Goal: Task Accomplishment & Management: Manage account settings

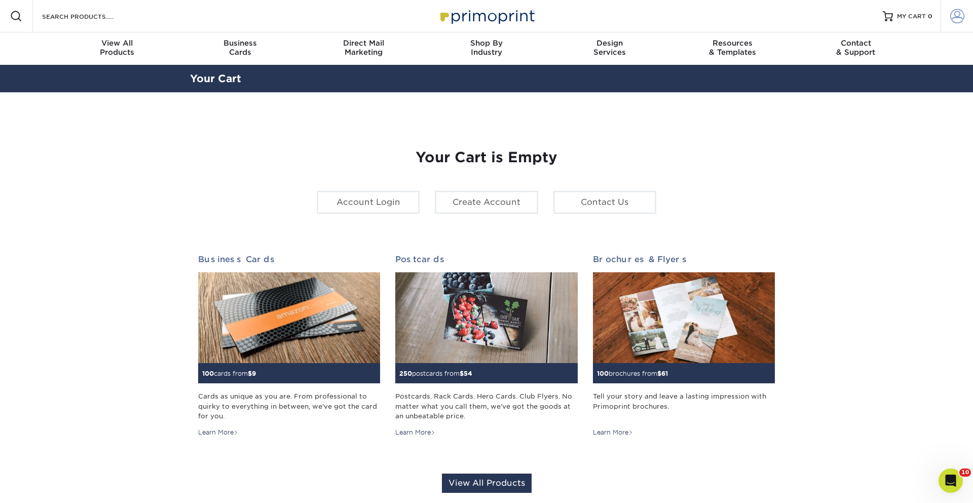
drag, startPoint x: 956, startPoint y: 17, endPoint x: 952, endPoint y: 29, distance: 12.8
click at [956, 17] on span at bounding box center [957, 16] width 14 height 14
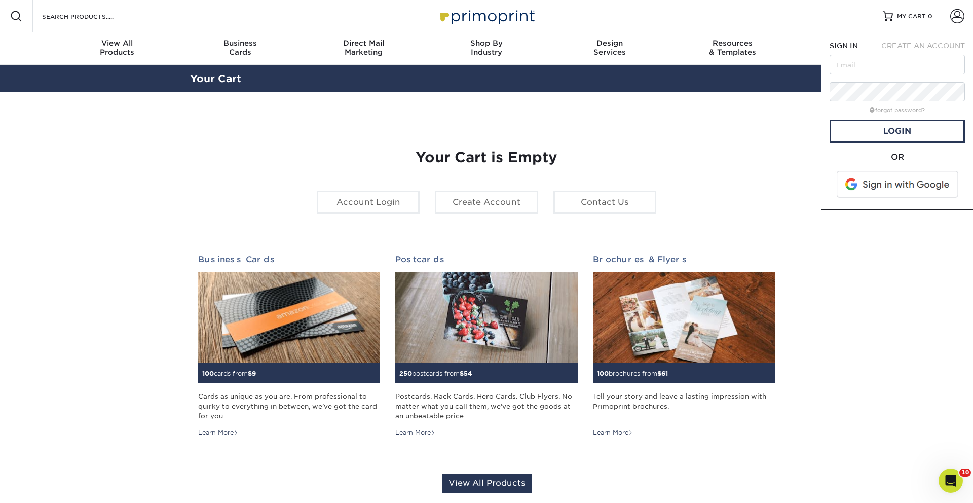
click at [895, 185] on span at bounding box center [898, 184] width 129 height 26
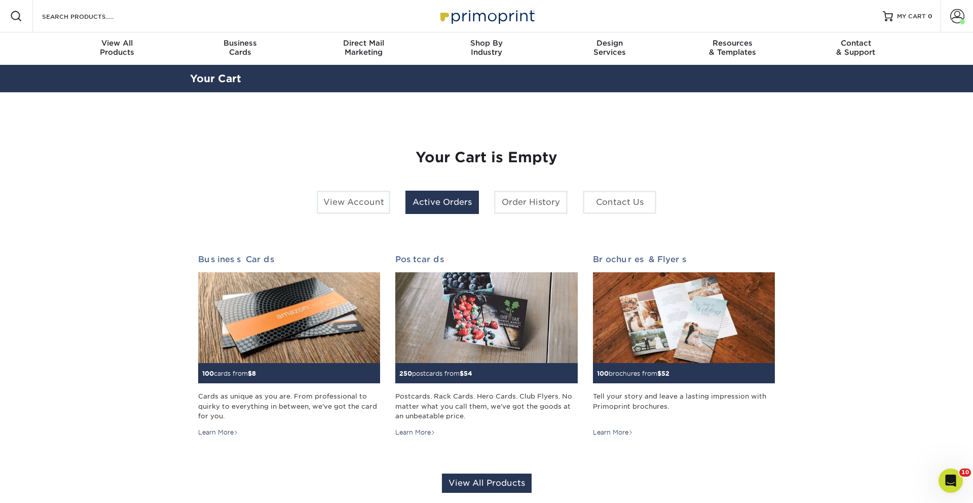
click at [440, 203] on link "Active Orders" at bounding box center [441, 202] width 73 height 23
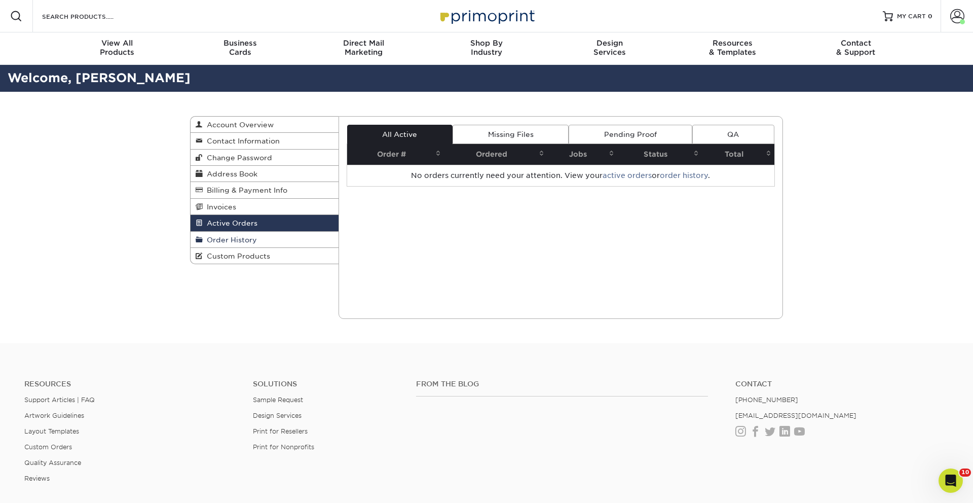
click at [282, 237] on link "Order History" at bounding box center [265, 240] width 148 height 16
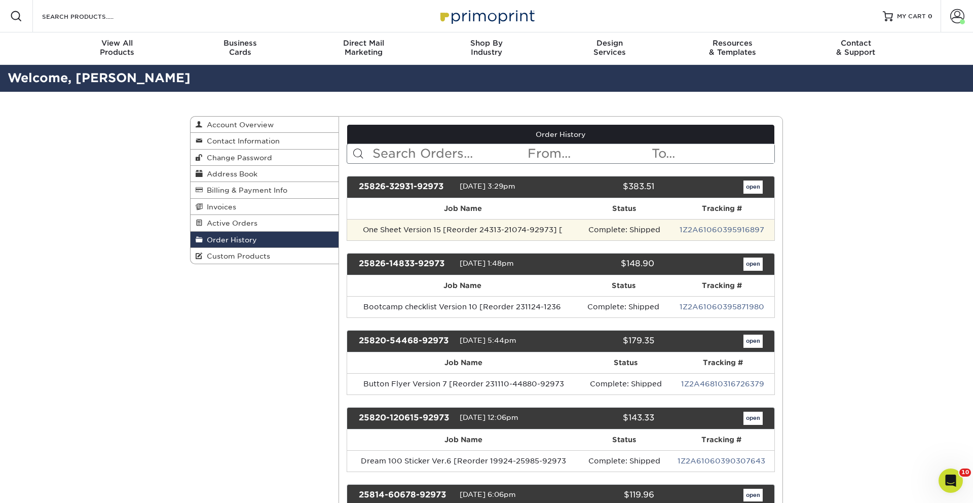
click at [405, 227] on td "One Sheet Version 15 [Reorder 24313-21074-92973] [" at bounding box center [463, 229] width 232 height 21
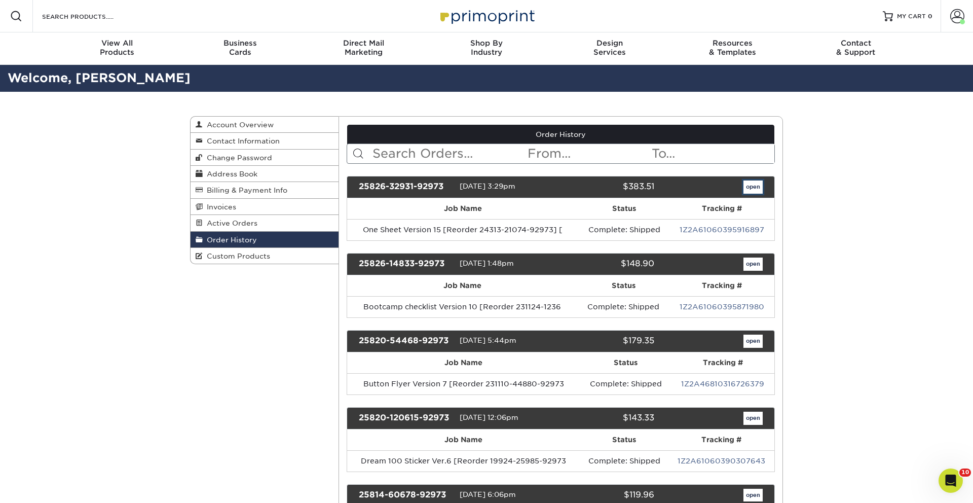
click at [759, 191] on link "open" at bounding box center [752, 186] width 19 height 13
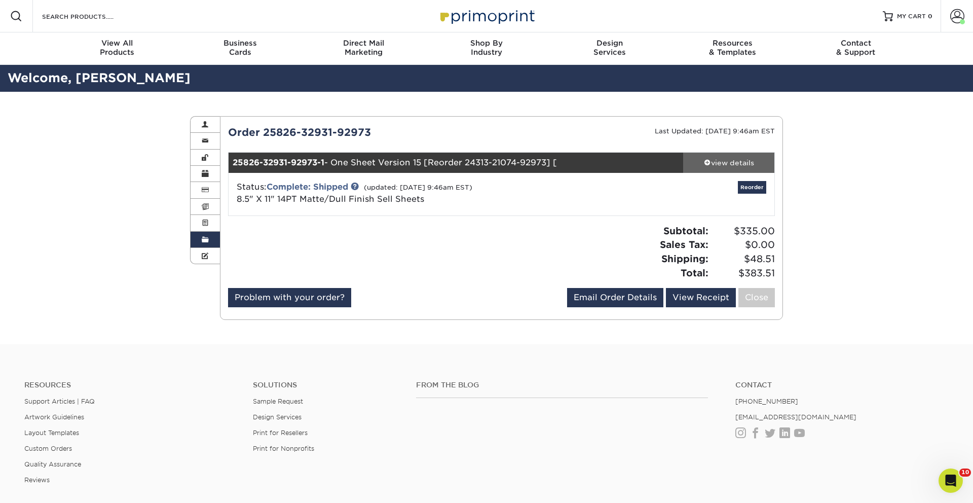
click at [717, 159] on div "view details" at bounding box center [728, 163] width 91 height 10
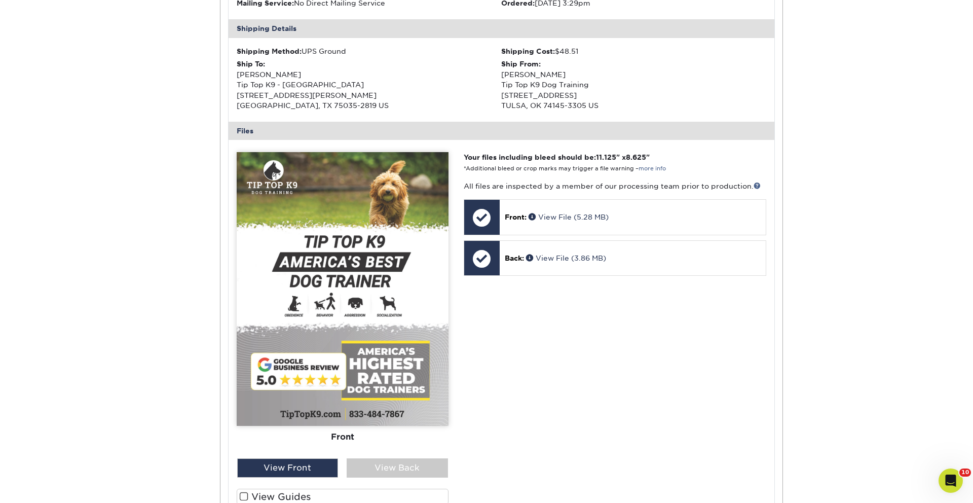
scroll to position [310, 0]
